Goal: Use online tool/utility: Answer question/provide support

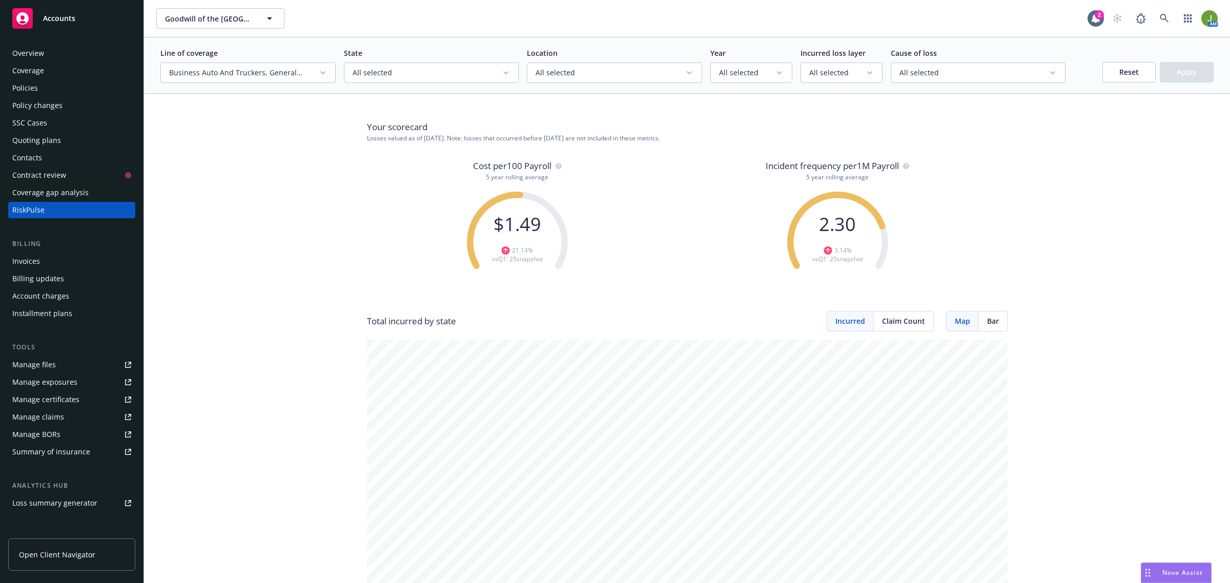
scroll to position [976, 0]
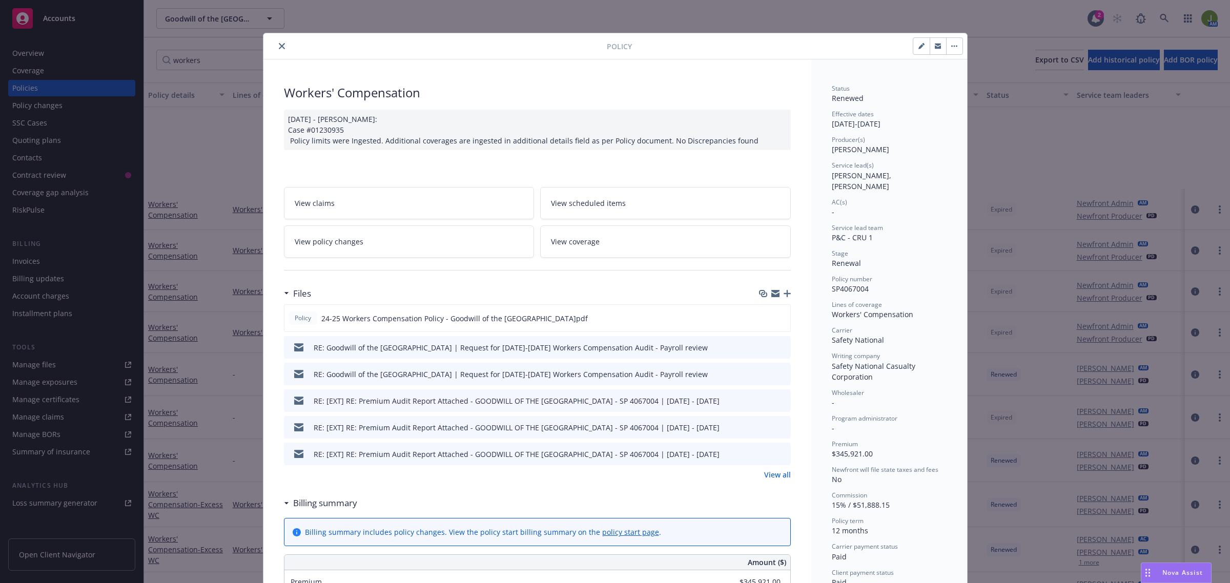
scroll to position [124, 0]
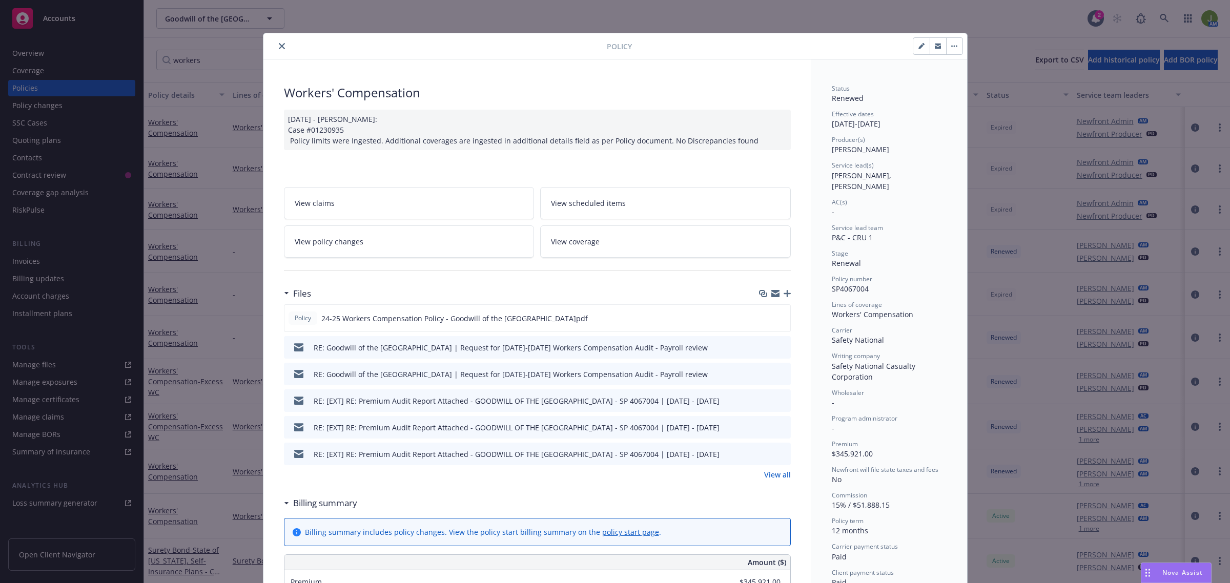
click at [279, 45] on icon "close" at bounding box center [282, 46] width 6 height 6
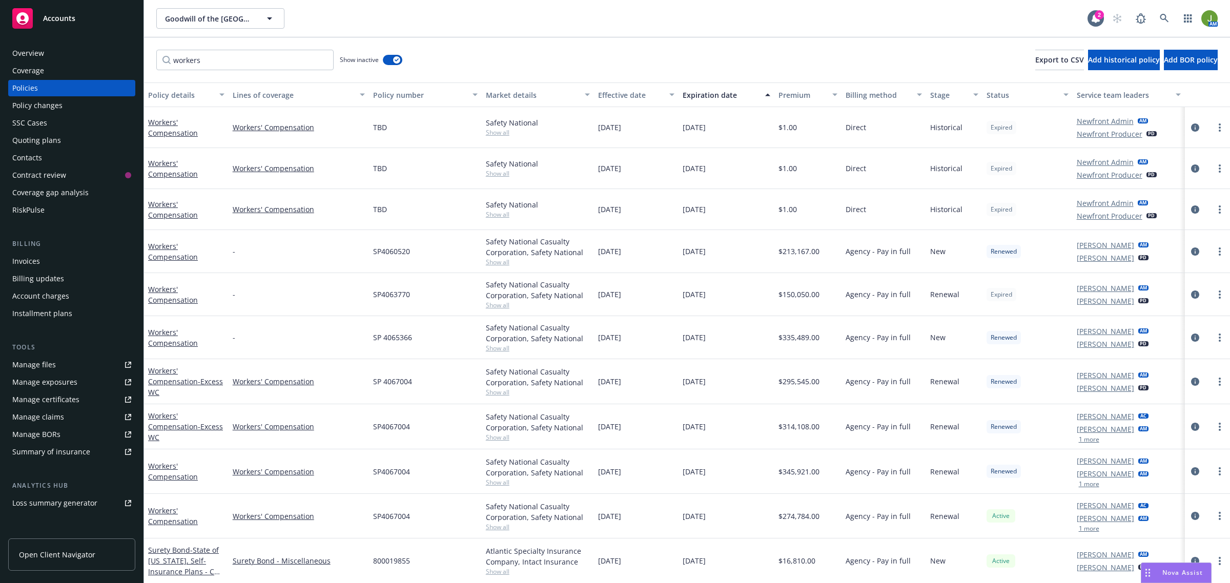
drag, startPoint x: 1184, startPoint y: 568, endPoint x: 1186, endPoint y: 575, distance: 8.0
click at [1184, 568] on div "Nova Assist" at bounding box center [1176, 572] width 70 height 19
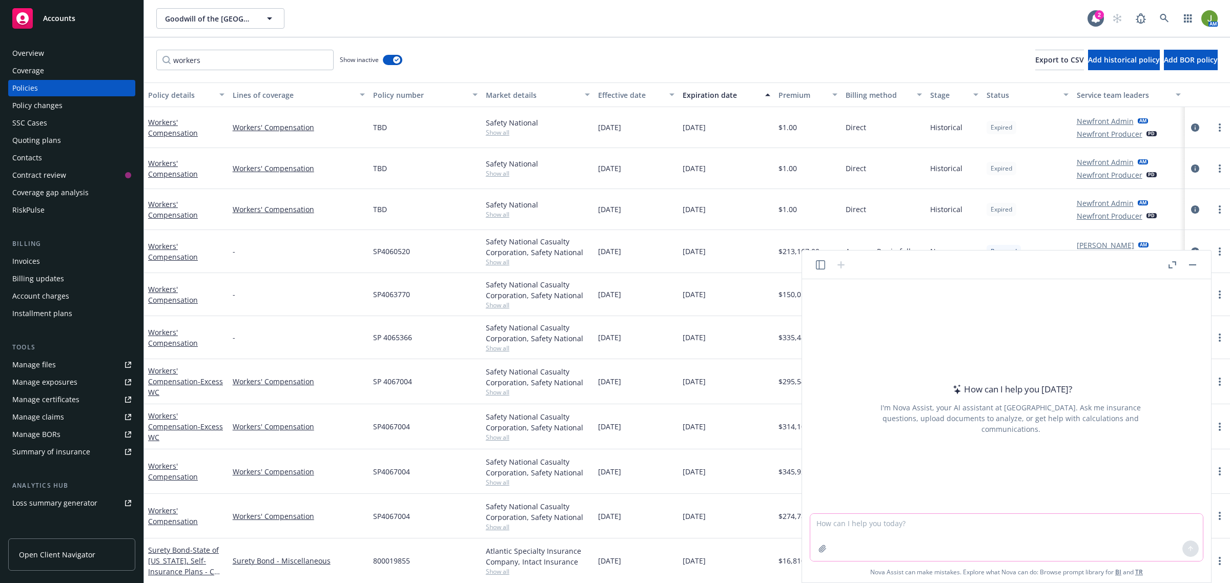
click at [944, 517] on textarea at bounding box center [1006, 537] width 392 height 47
type textarea "Can you polish this email for an executive team with a tone that acknowledges p…"
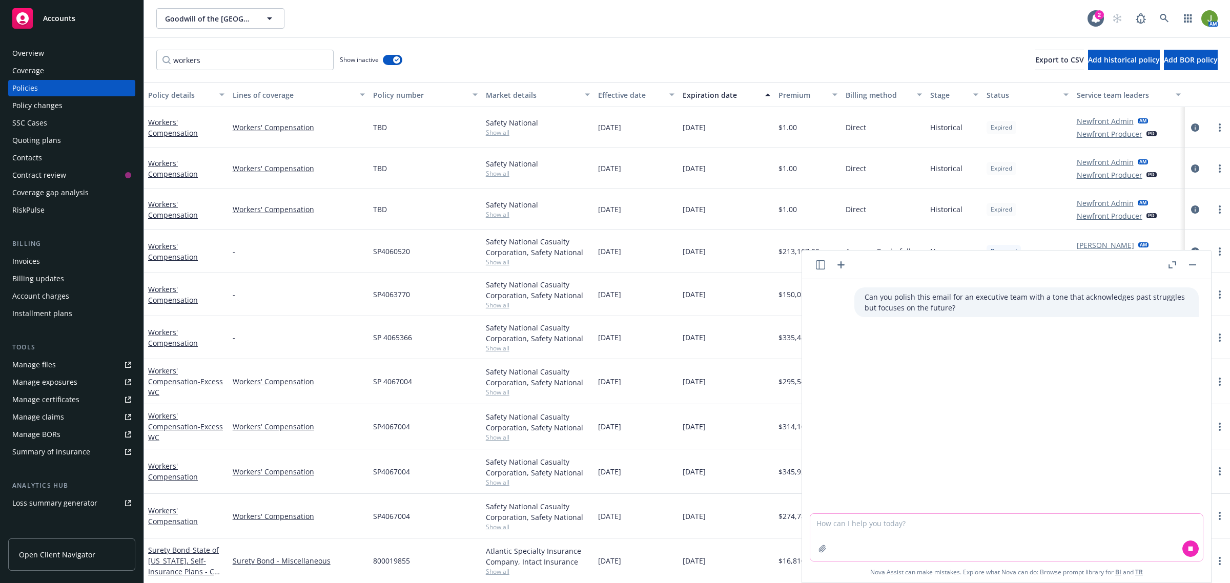
paste textarea "Hi Goodwill Team, Thank you for your time [DATE]! Attached is a copy our progra…"
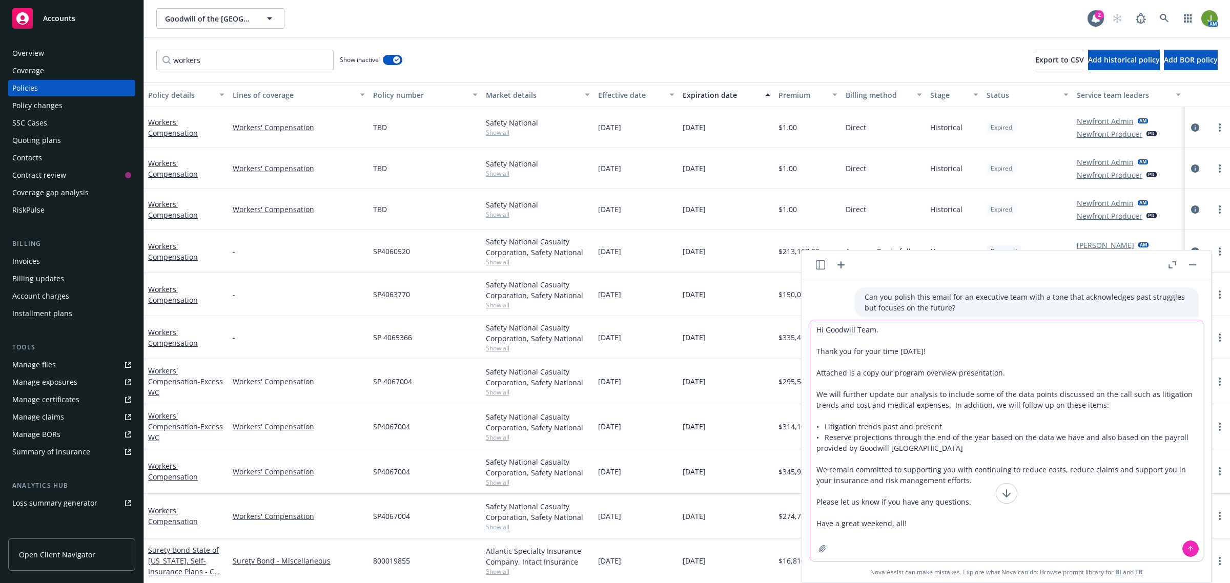
type textarea "Hi Goodwill Team, Thank you for your time [DATE]! Attached is a copy our progra…"
click at [1190, 548] on icon at bounding box center [1189, 548] width 7 height 7
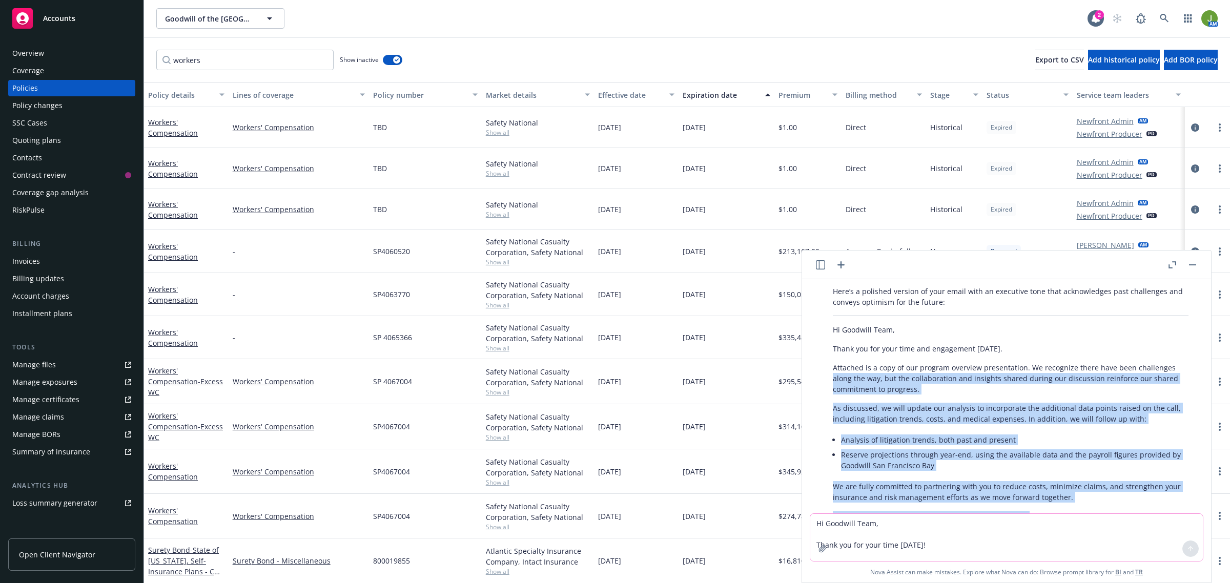
scroll to position [222, 0]
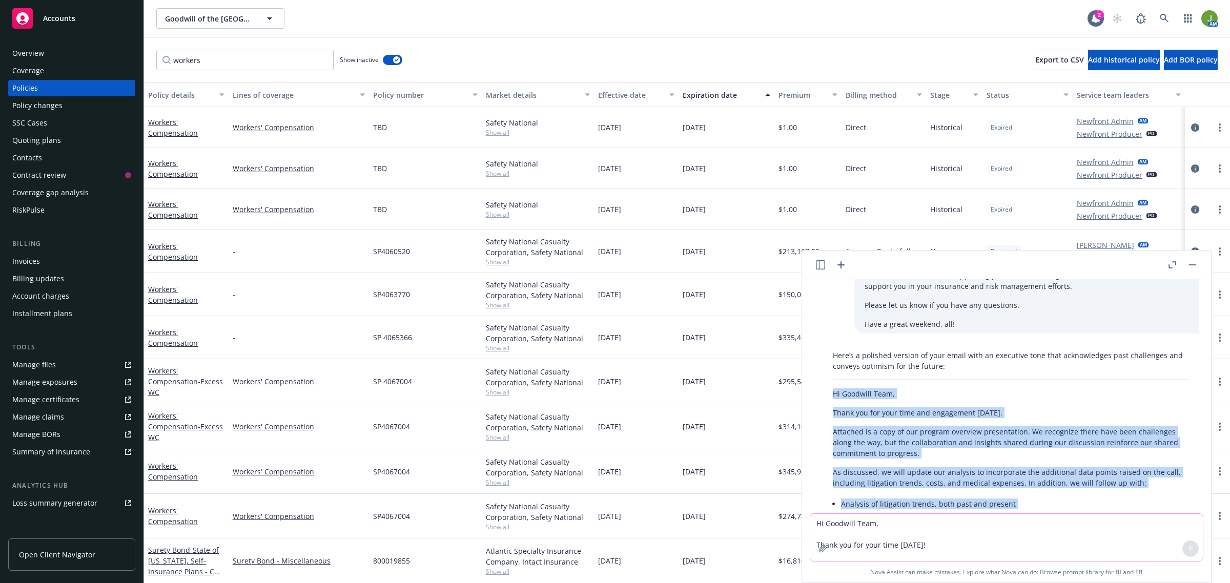
drag, startPoint x: 883, startPoint y: 478, endPoint x: 826, endPoint y: 378, distance: 114.7
click at [826, 378] on div "Here’s a polished version of your email with an executive tone that acknowledge…" at bounding box center [1010, 487] width 376 height 282
copy div "Hi Goodwill Team, Thank you for your time and engagement [DATE]. Attached is a …"
click at [50, 366] on div "Manage files" at bounding box center [34, 365] width 44 height 16
